Goal: Communication & Community: Answer question/provide support

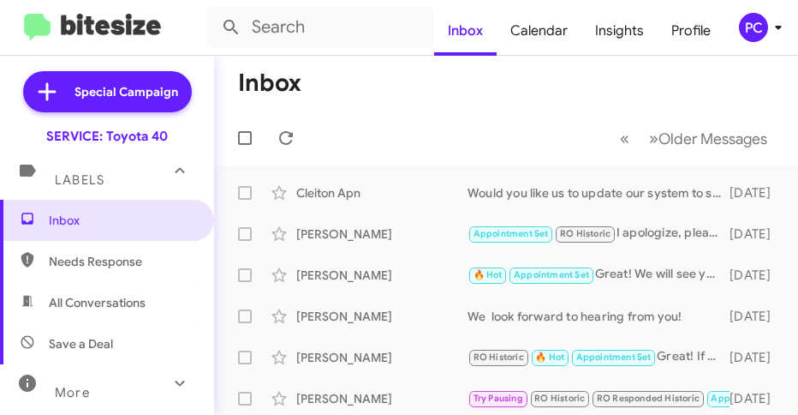
click at [468, 113] on mat-toolbar-row "« Previous » Next Older Messages" at bounding box center [506, 138] width 584 height 55
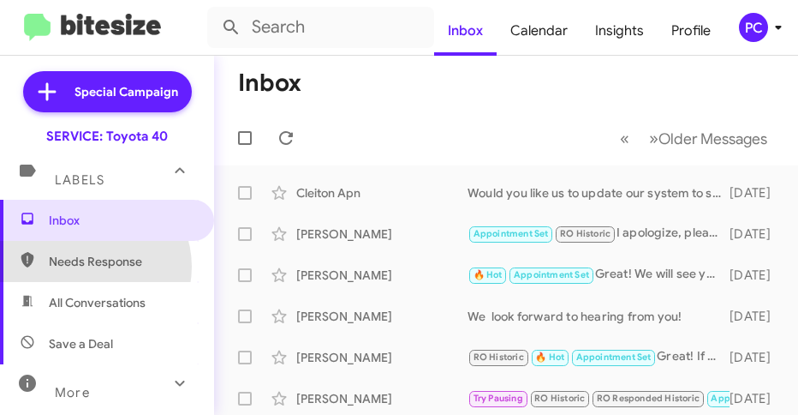
click at [90, 266] on span "Needs Response" at bounding box center [122, 261] width 146 height 17
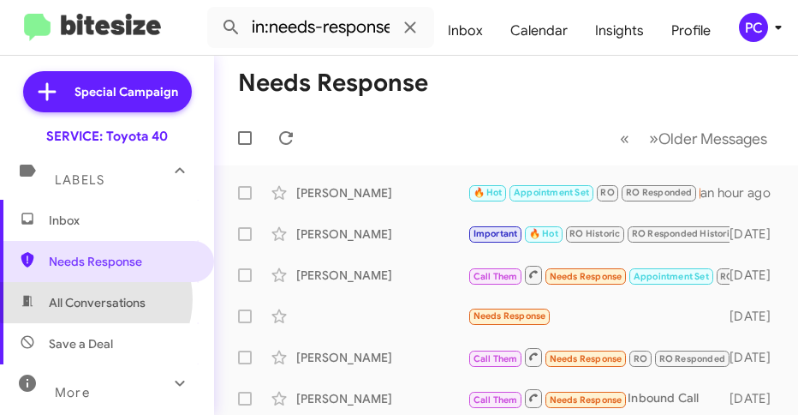
click at [95, 299] on span "All Conversations" at bounding box center [97, 302] width 97 height 17
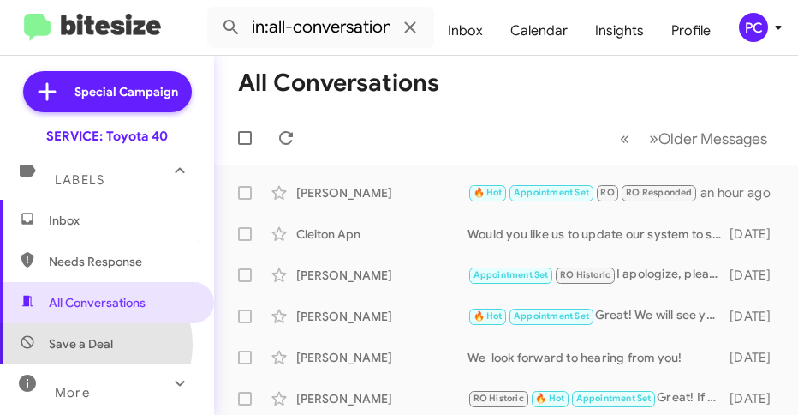
click at [95, 344] on span "Save a Deal" at bounding box center [81, 343] width 64 height 17
type input "in:not-interested"
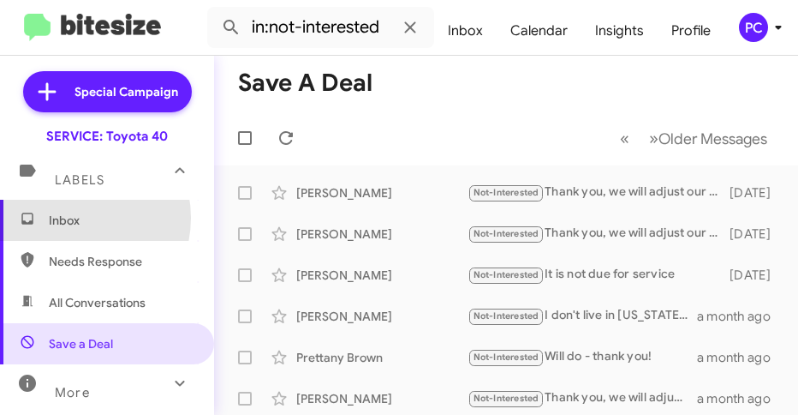
click at [70, 218] on span "Inbox" at bounding box center [122, 220] width 146 height 17
